Goal: Book appointment/travel/reservation

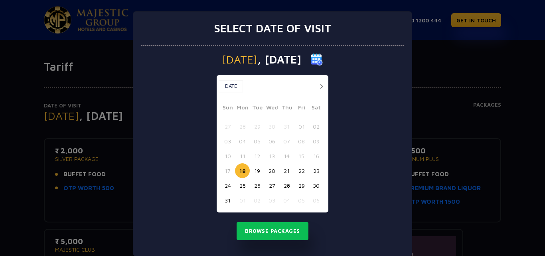
click at [225, 198] on button "31" at bounding box center [227, 200] width 15 height 15
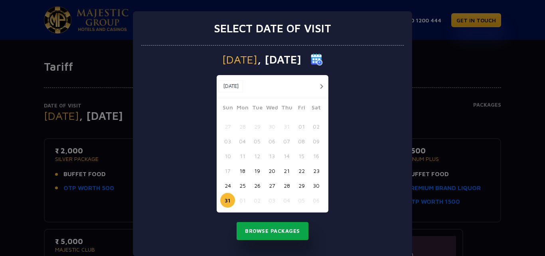
click at [271, 230] on button "Browse Packages" at bounding box center [273, 231] width 72 height 18
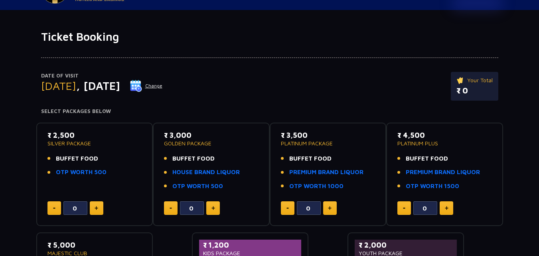
scroll to position [4, 0]
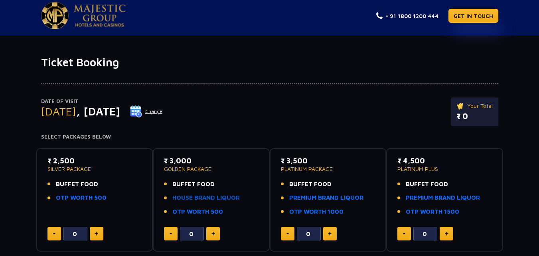
click at [225, 199] on link "HOUSE BRAND LIQUOR" at bounding box center [205, 197] width 67 height 9
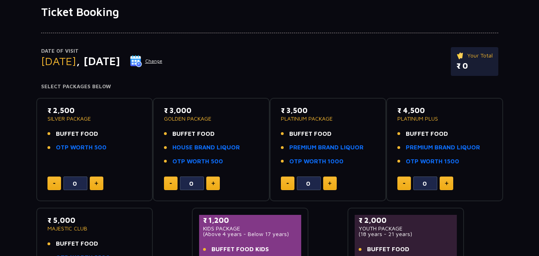
scroll to position [73, 0]
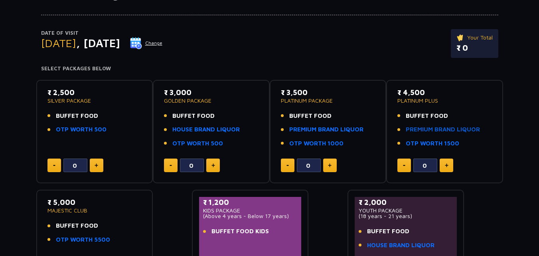
click at [414, 132] on link "PREMIUM BRAND LIQUOR" at bounding box center [443, 129] width 74 height 9
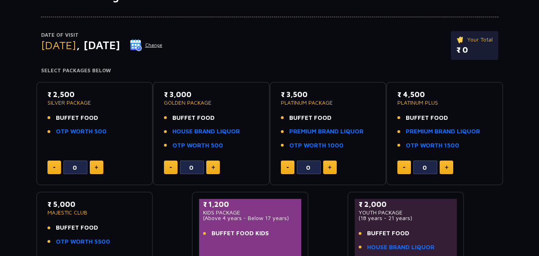
scroll to position [114, 0]
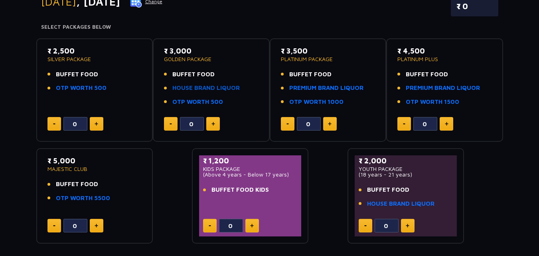
click at [234, 86] on link "HOUSE BRAND LIQUOR" at bounding box center [205, 87] width 67 height 9
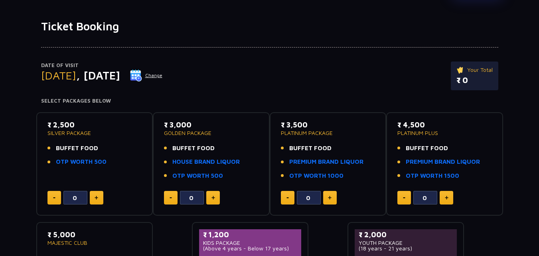
scroll to position [73, 0]
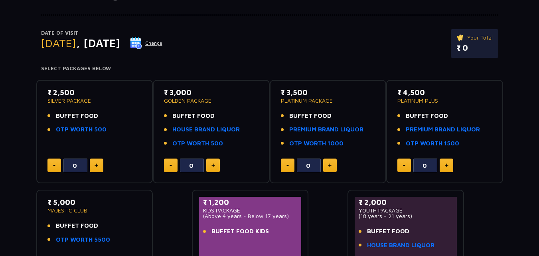
click at [332, 167] on button at bounding box center [330, 165] width 14 height 14
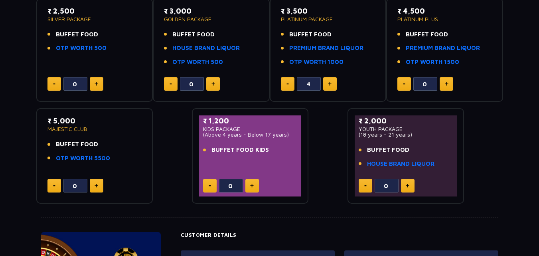
scroll to position [113, 0]
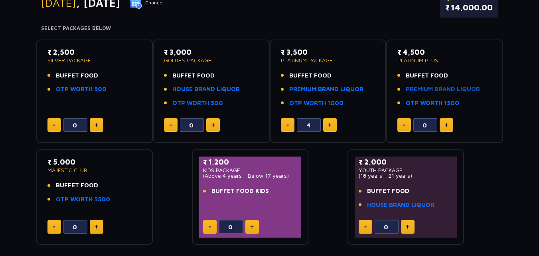
click at [466, 90] on link "PREMIUM BRAND LIQUOR" at bounding box center [443, 89] width 74 height 9
click at [287, 124] on button at bounding box center [288, 125] width 14 height 14
type input "2"
click at [99, 124] on button at bounding box center [97, 125] width 14 height 14
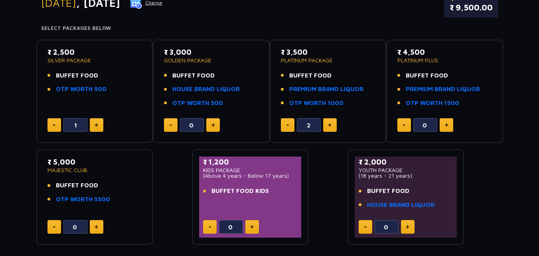
click at [99, 124] on button at bounding box center [97, 125] width 14 height 14
type input "2"
click at [302, 88] on link "PREMIUM BRAND LIQUOR" at bounding box center [326, 89] width 74 height 9
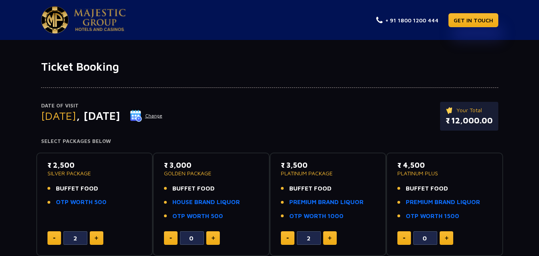
click at [282, 87] on div at bounding box center [269, 80] width 457 height 14
